Goal: Task Accomplishment & Management: Complete application form

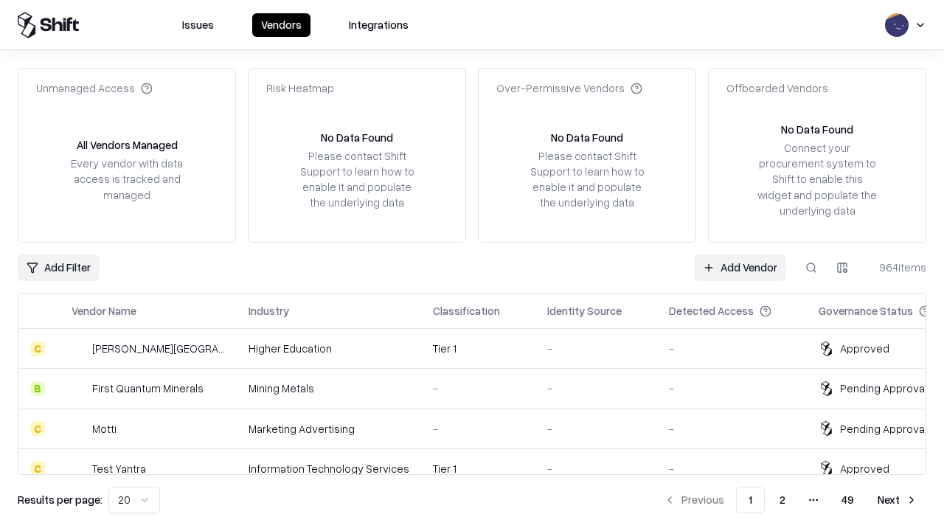
click at [739, 267] on link "Add Vendor" at bounding box center [740, 267] width 92 height 27
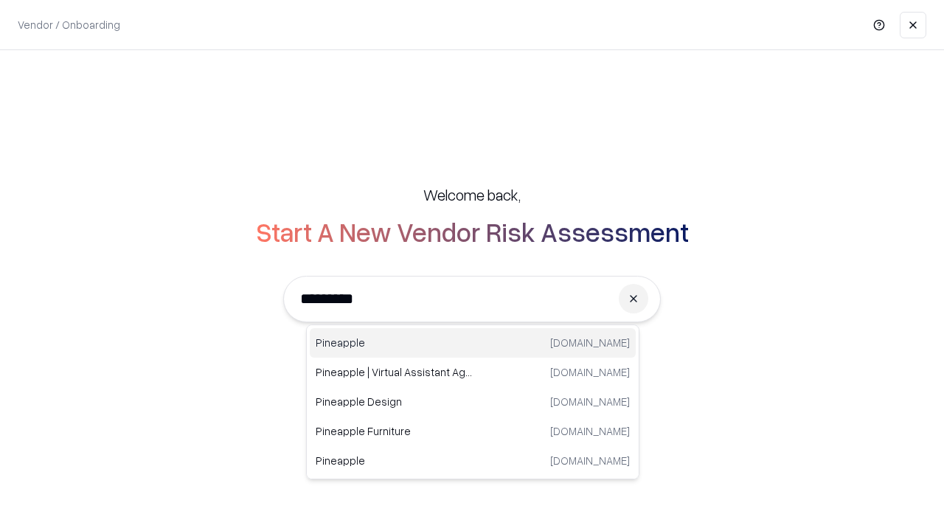
click at [473, 343] on div "Pineapple pineappleenergy.com" at bounding box center [473, 342] width 326 height 29
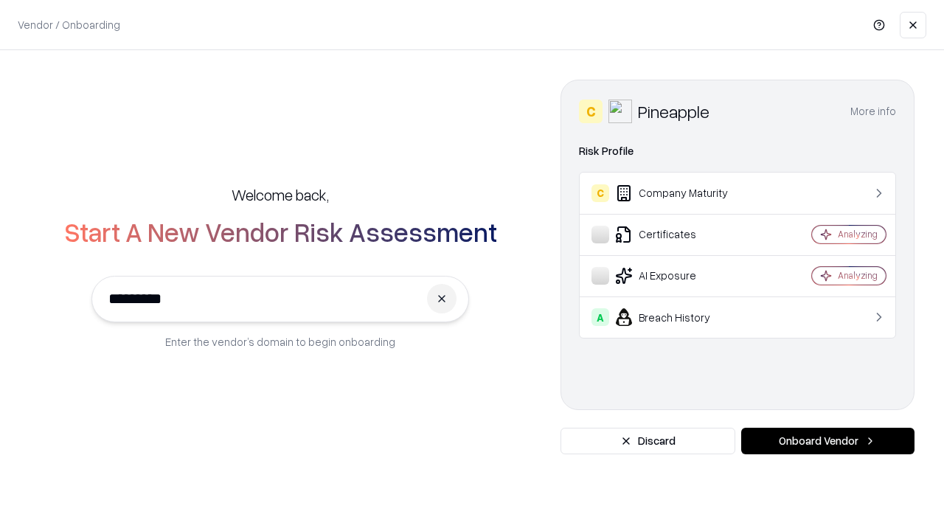
type input "*********"
click at [827, 441] on button "Onboard Vendor" at bounding box center [827, 441] width 173 height 27
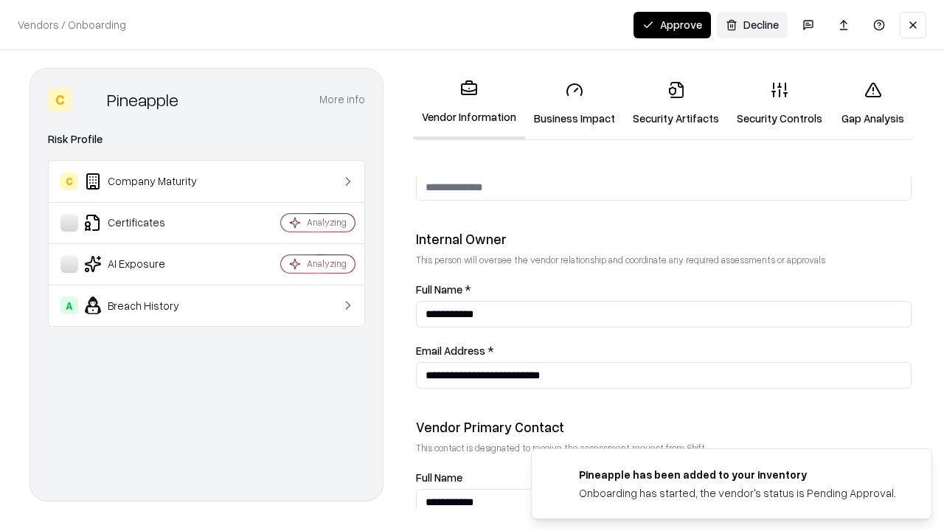
scroll to position [764, 0]
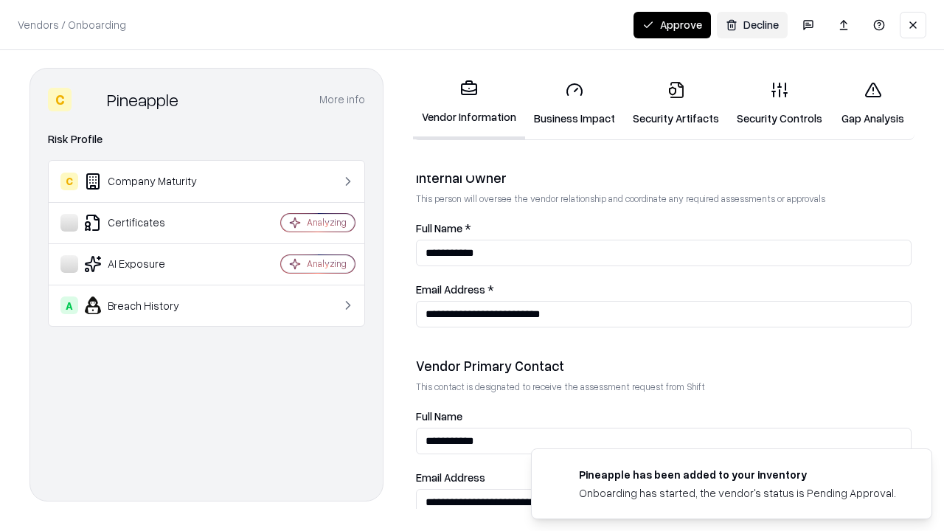
click at [574, 103] on link "Business Impact" at bounding box center [574, 103] width 99 height 69
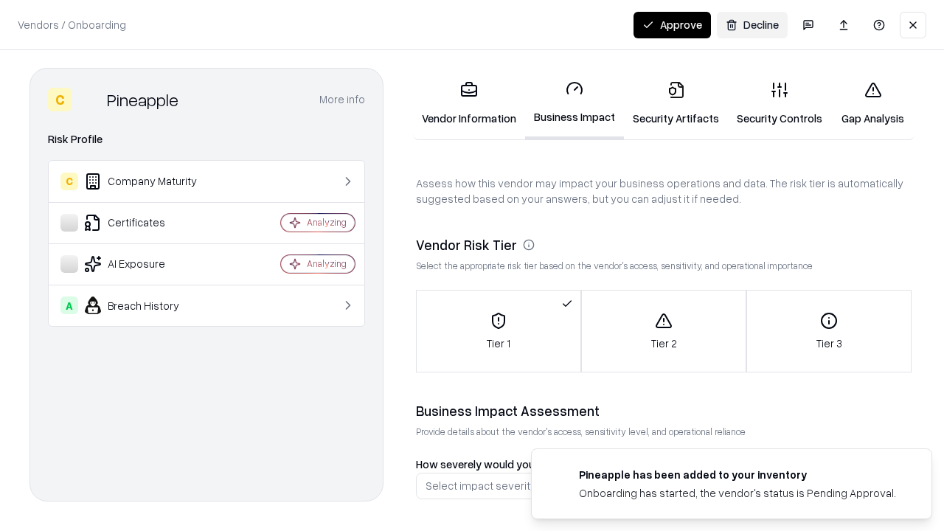
click at [675, 103] on link "Security Artifacts" at bounding box center [676, 103] width 104 height 69
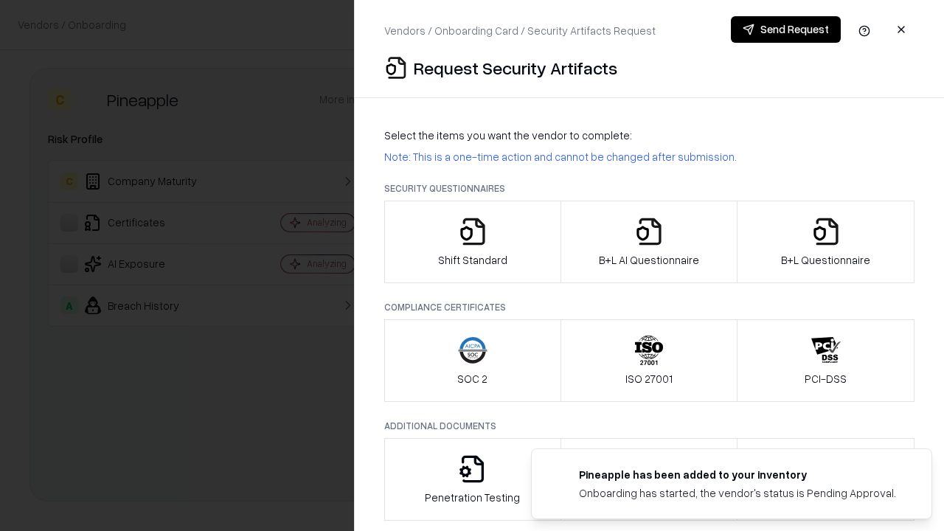
click at [472, 242] on icon "button" at bounding box center [472, 231] width 29 height 29
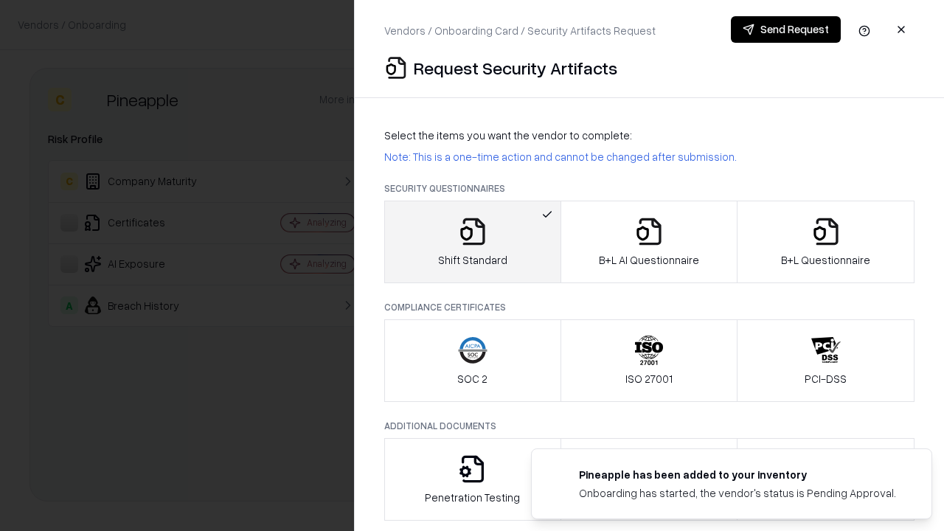
click at [785, 29] on button "Send Request" at bounding box center [786, 29] width 110 height 27
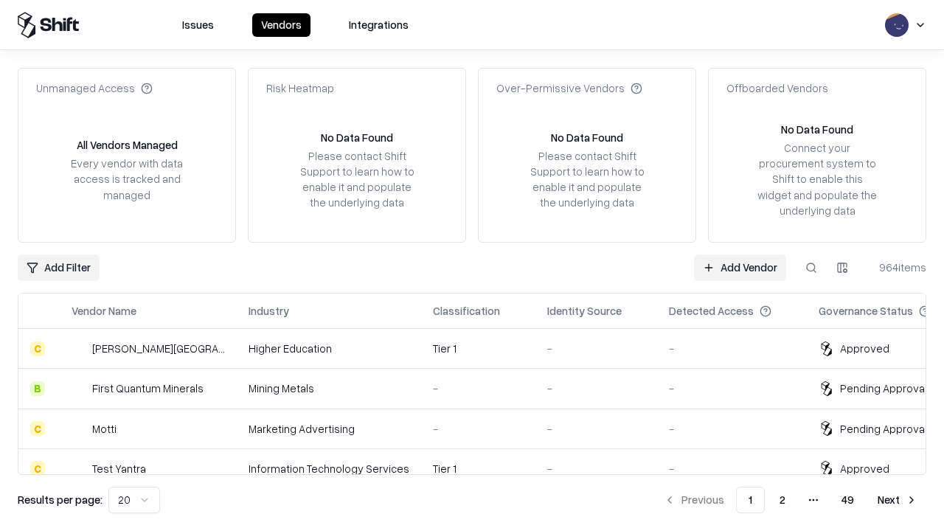
click at [811, 267] on button at bounding box center [811, 267] width 27 height 27
type input "*********"
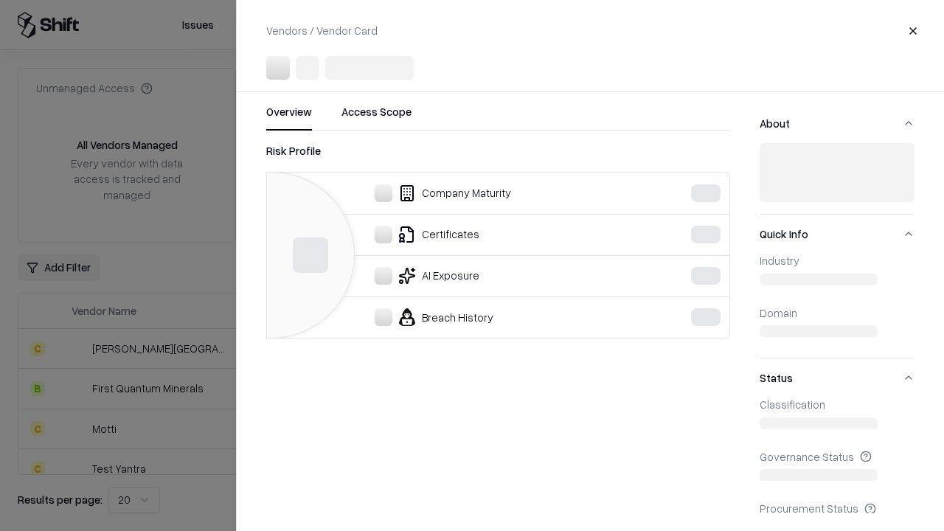
scroll to position [653, 0]
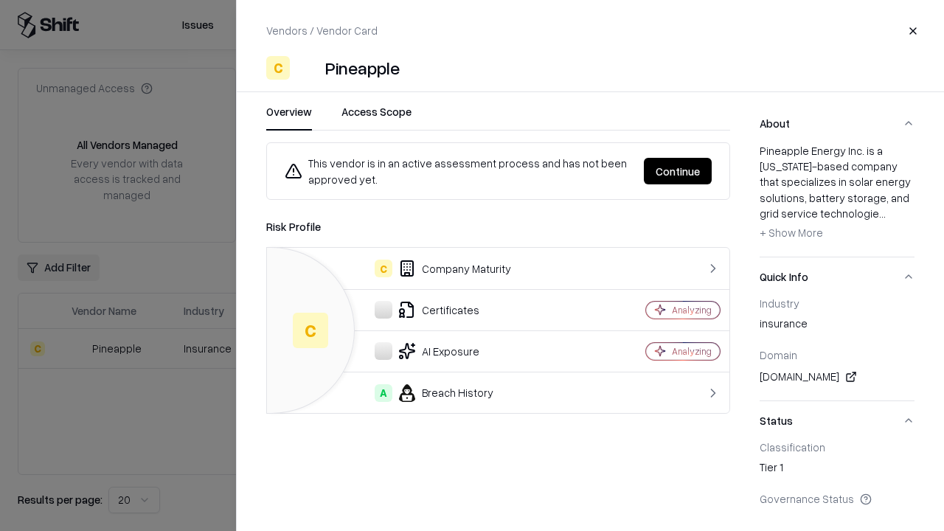
click at [677, 171] on button "Continue" at bounding box center [678, 171] width 68 height 27
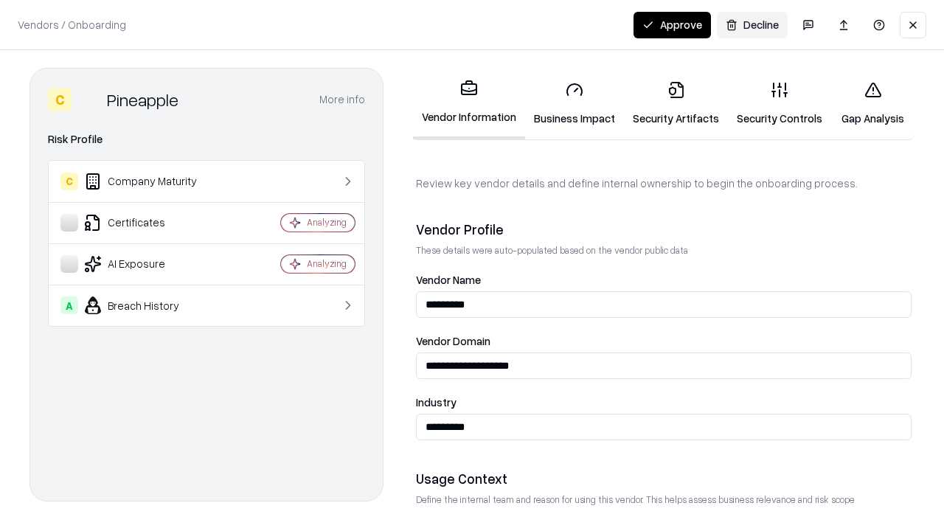
click at [675, 103] on link "Security Artifacts" at bounding box center [676, 103] width 104 height 69
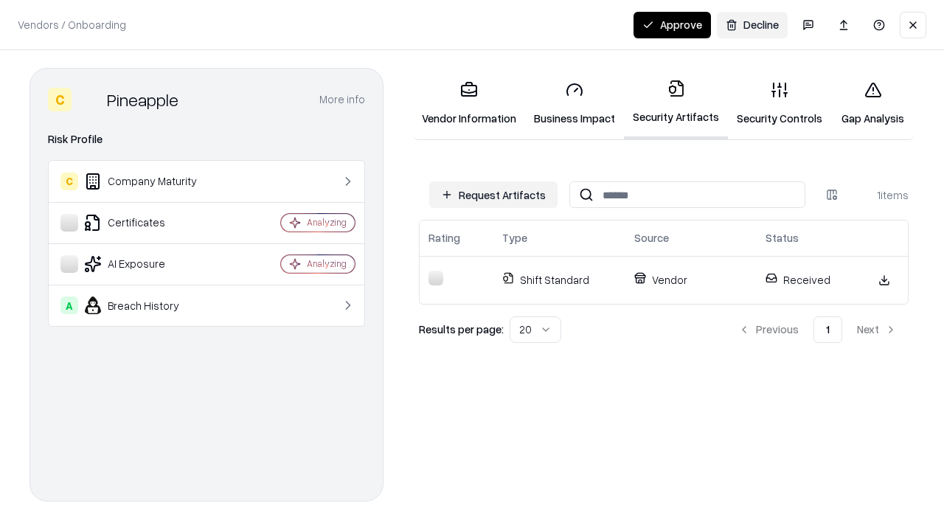
click at [779, 103] on link "Security Controls" at bounding box center [779, 103] width 103 height 69
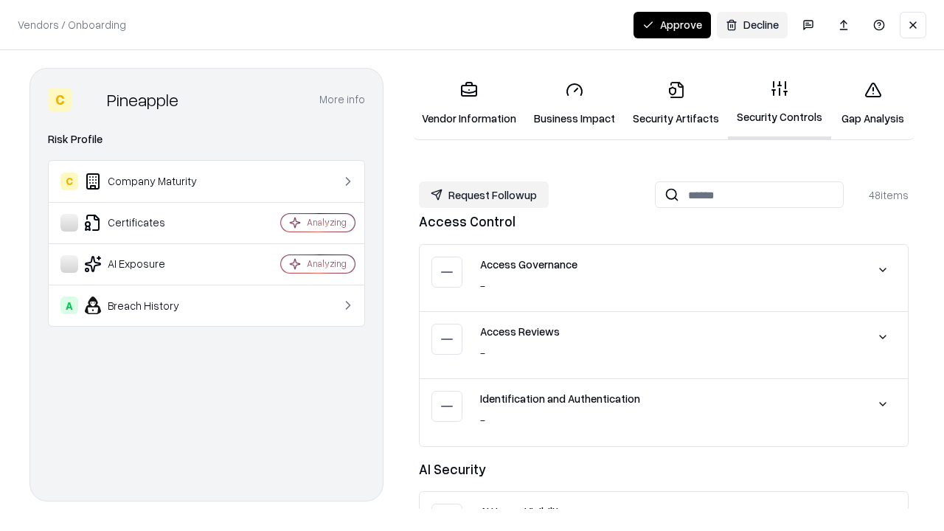
click at [484, 195] on button "Request Followup" at bounding box center [484, 194] width 130 height 27
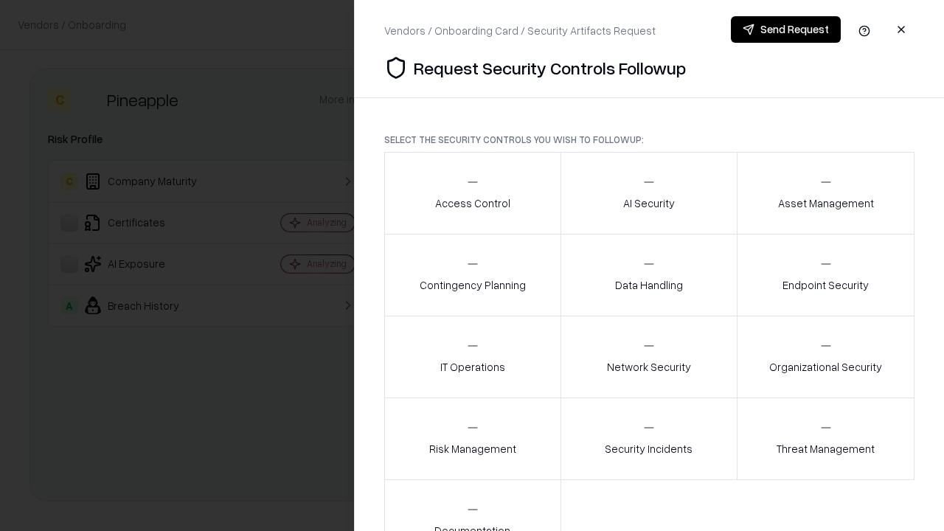
click at [472, 193] on div "Access Control" at bounding box center [472, 193] width 75 height 36
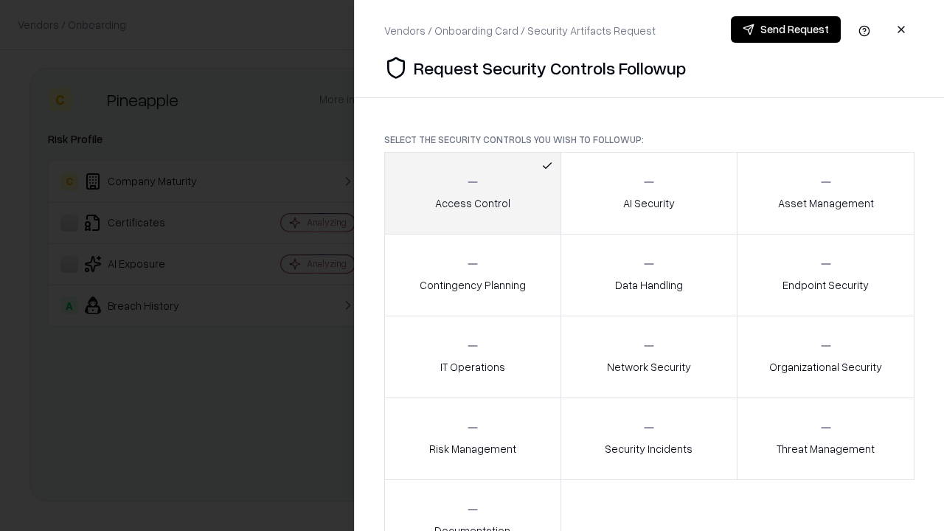
click at [785, 29] on button "Send Request" at bounding box center [786, 29] width 110 height 27
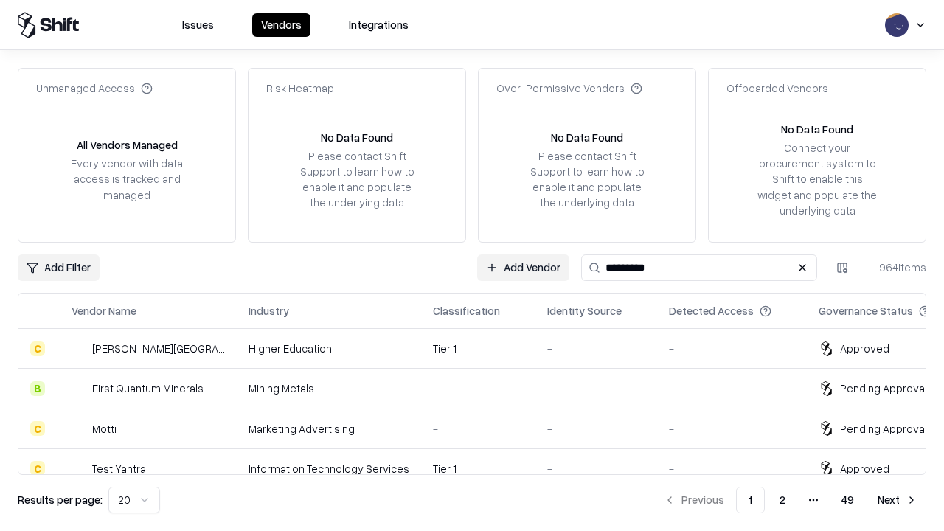
type input "*********"
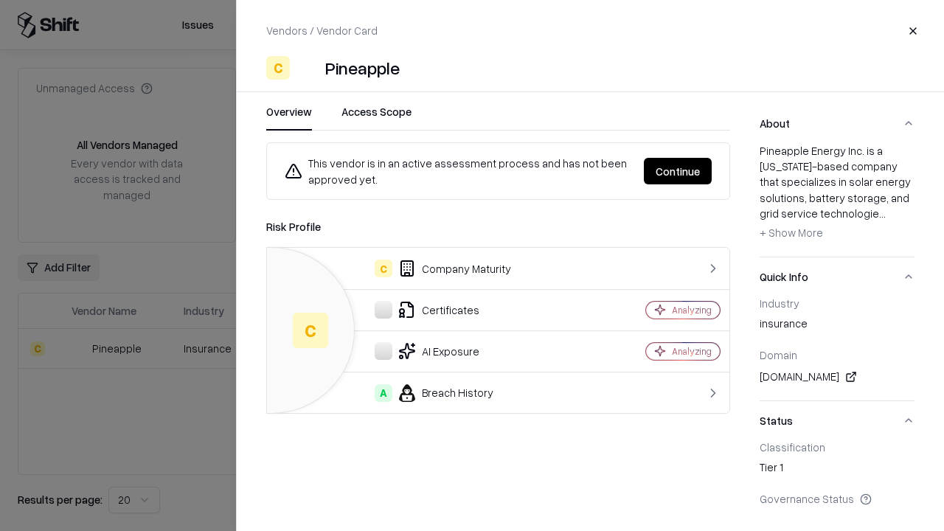
click at [677, 171] on button "Continue" at bounding box center [678, 171] width 68 height 27
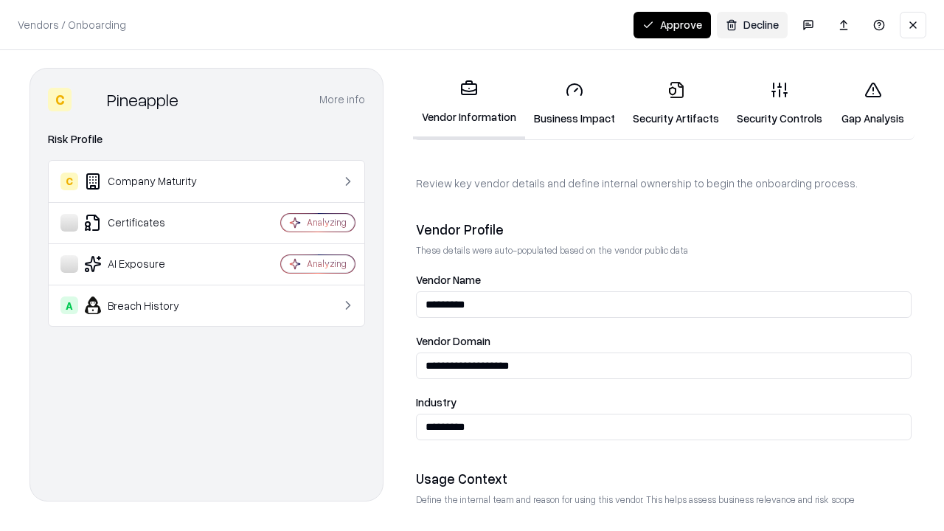
click at [672, 24] on button "Approve" at bounding box center [671, 25] width 77 height 27
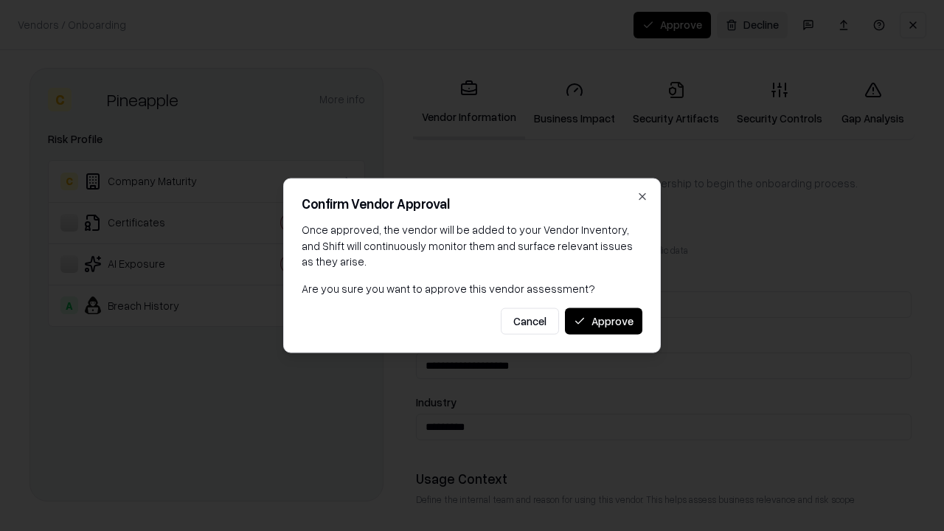
click at [603, 321] on button "Approve" at bounding box center [603, 320] width 77 height 27
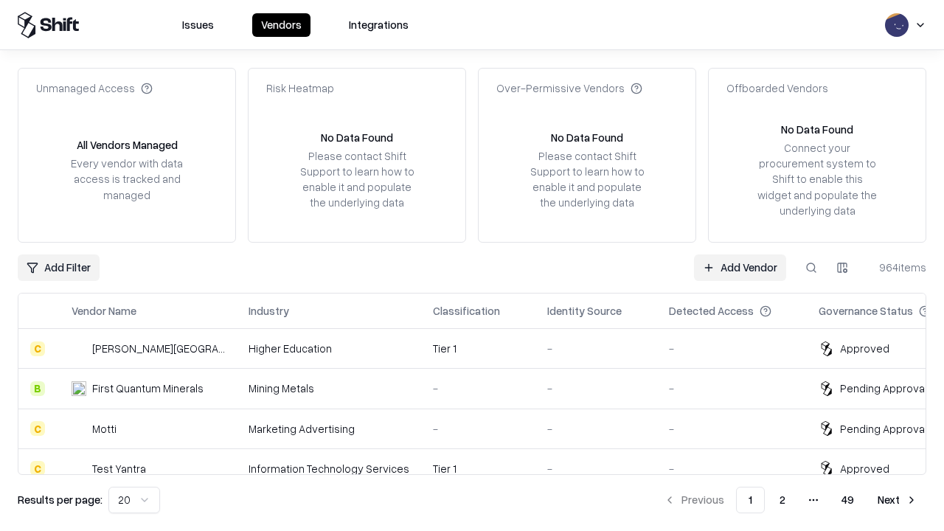
type input "*********"
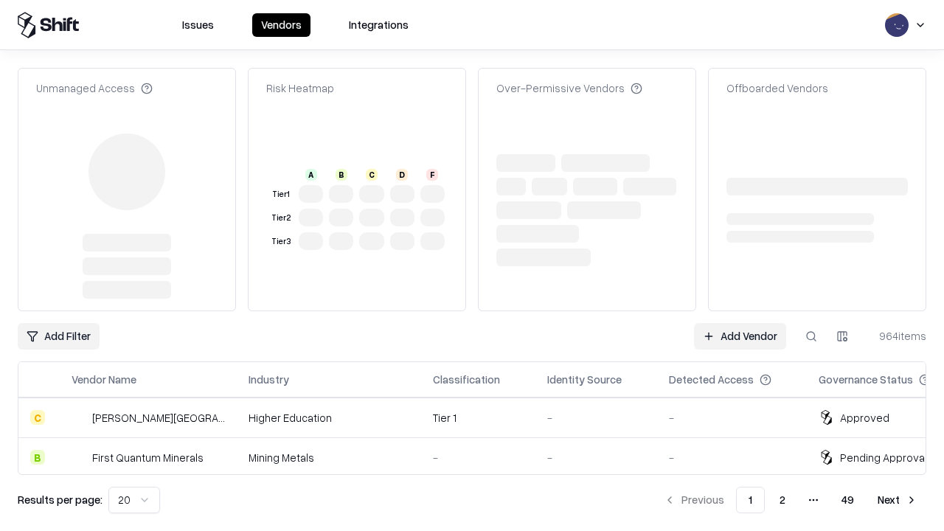
click at [739, 323] on link "Add Vendor" at bounding box center [740, 336] width 92 height 27
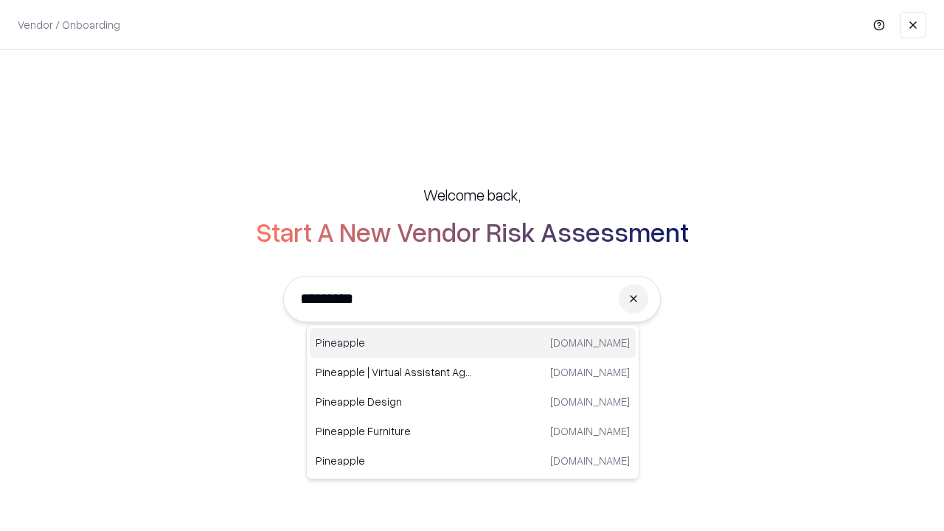
click at [473, 343] on div "Pineapple [DOMAIN_NAME]" at bounding box center [473, 342] width 326 height 29
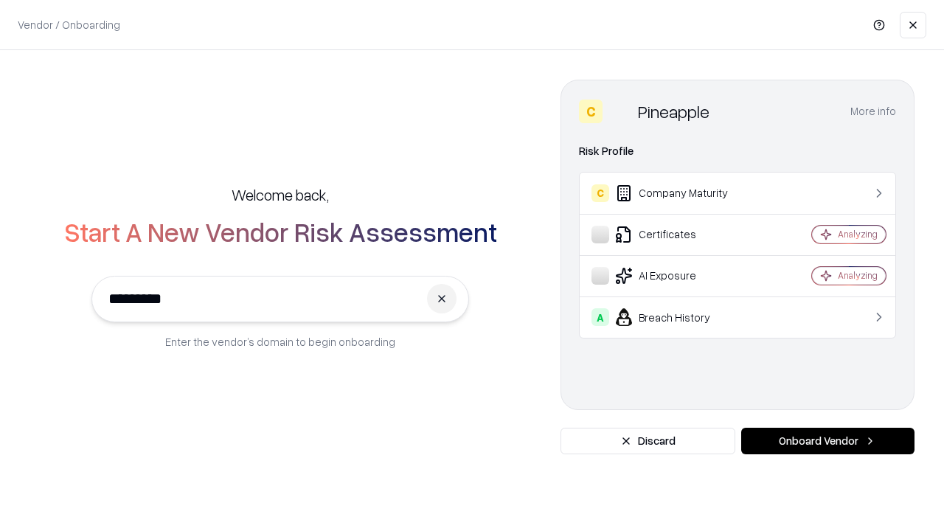
type input "*********"
click at [827, 441] on button "Onboard Vendor" at bounding box center [827, 441] width 173 height 27
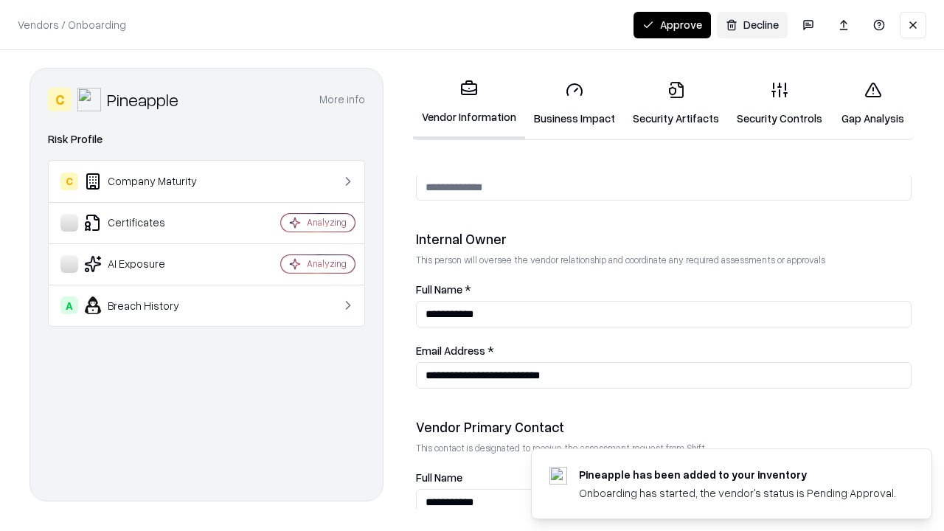
scroll to position [764, 0]
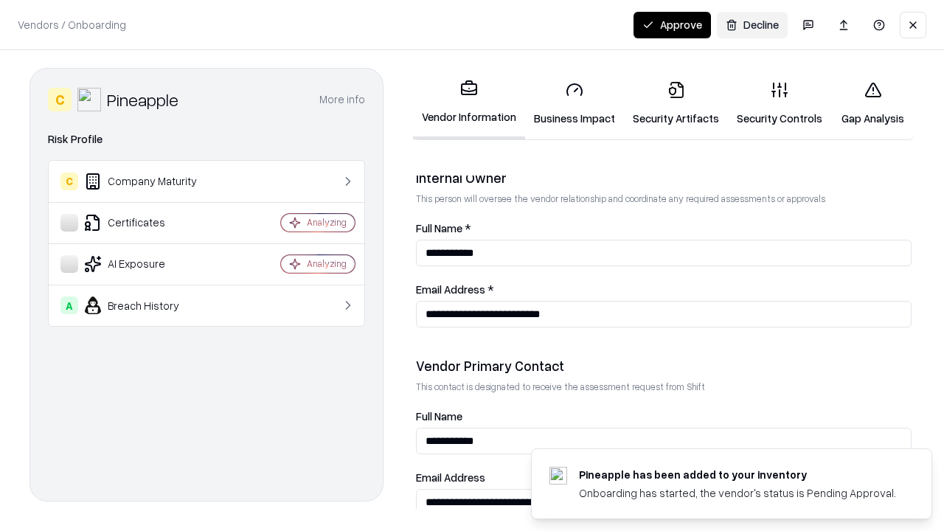
click at [672, 24] on button "Approve" at bounding box center [671, 25] width 77 height 27
